Goal: Browse casually

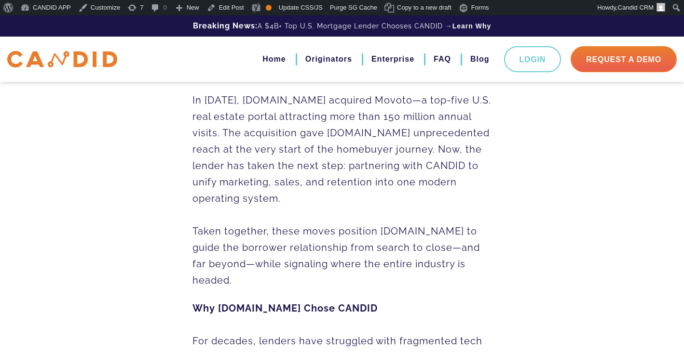
scroll to position [294, 0]
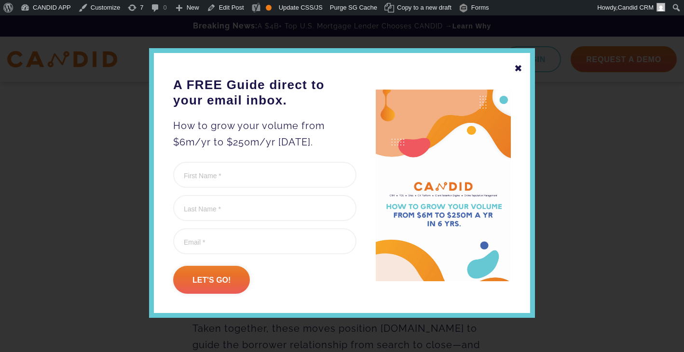
click at [518, 64] on div "✖" at bounding box center [518, 68] width 9 height 16
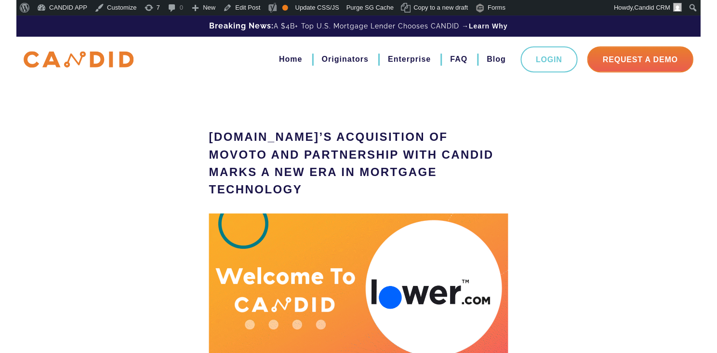
scroll to position [0, 0]
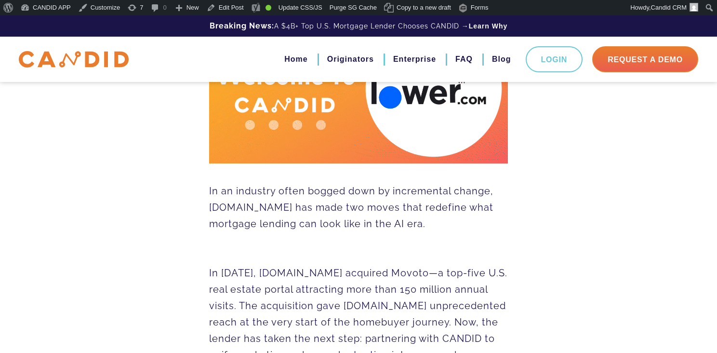
scroll to position [185, 0]
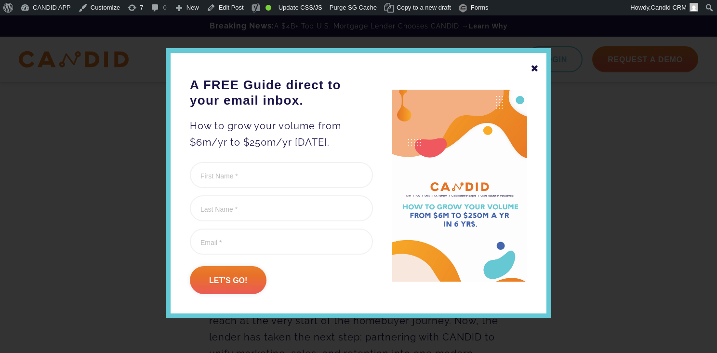
click at [540, 68] on div "✖ A FREE Guide direct to your email inbox. How to grow your volume from $6m/yr …" at bounding box center [359, 183] width 386 height 270
click at [532, 63] on div "✖" at bounding box center [535, 68] width 9 height 16
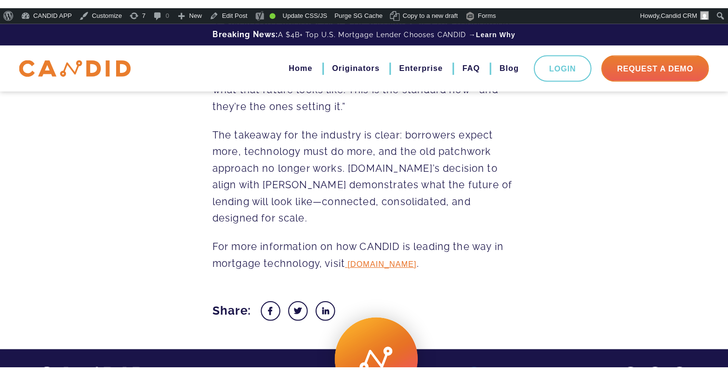
scroll to position [1217, 0]
